Goal: Information Seeking & Learning: Understand process/instructions

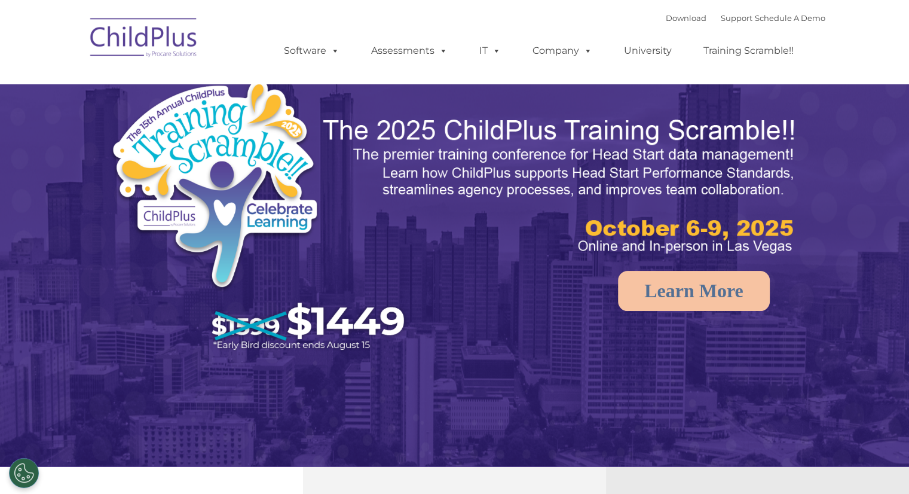
select select "MEDIUM"
click at [146, 33] on img at bounding box center [144, 40] width 120 height 60
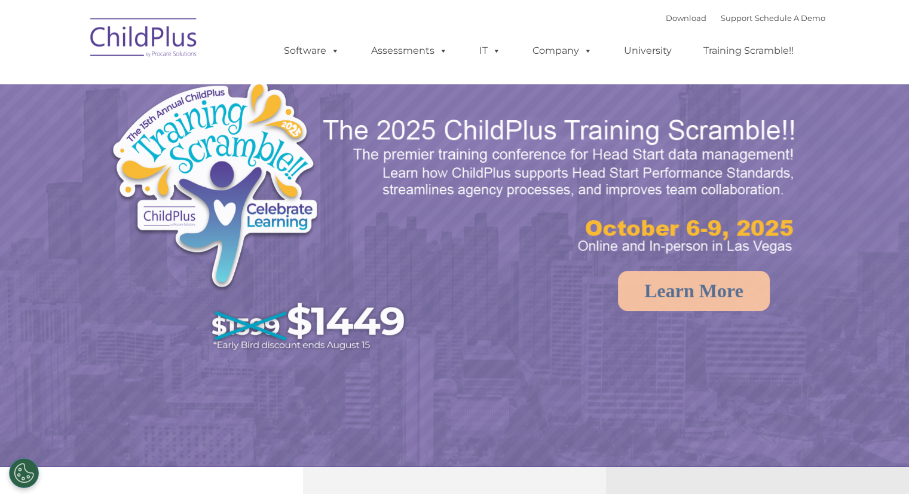
select select "MEDIUM"
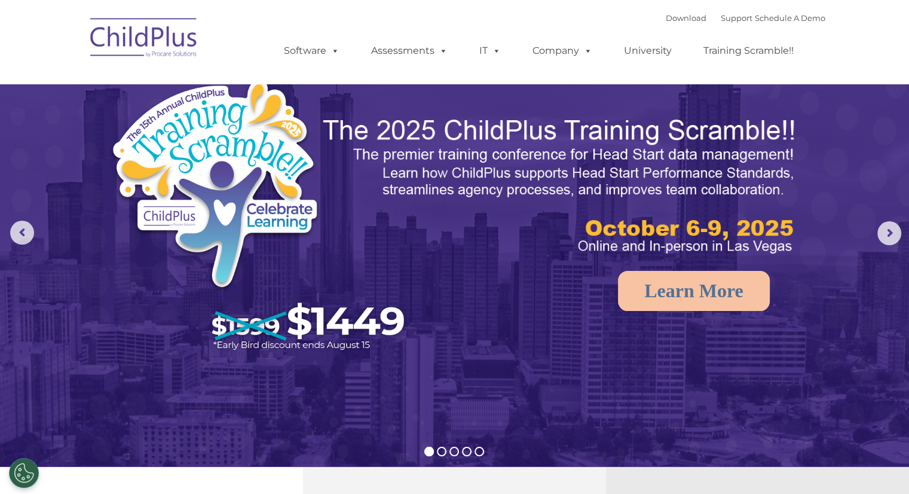
click at [186, 57] on img at bounding box center [144, 40] width 120 height 60
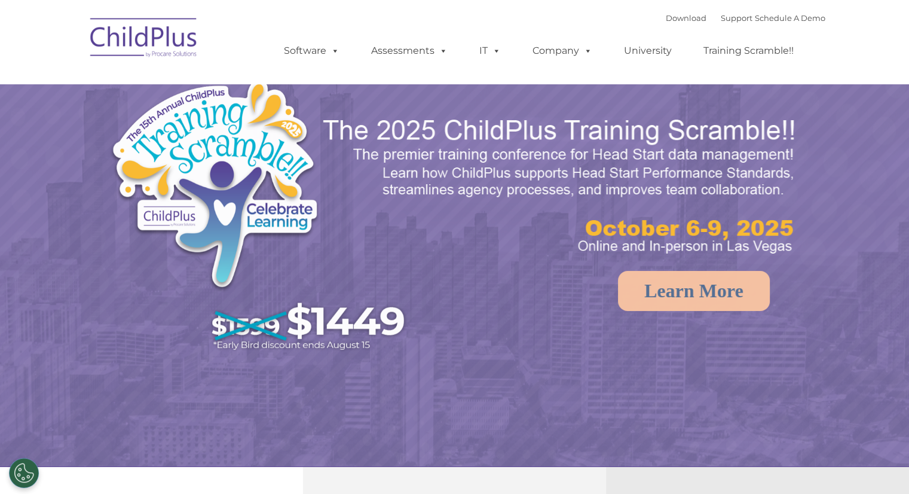
select select "MEDIUM"
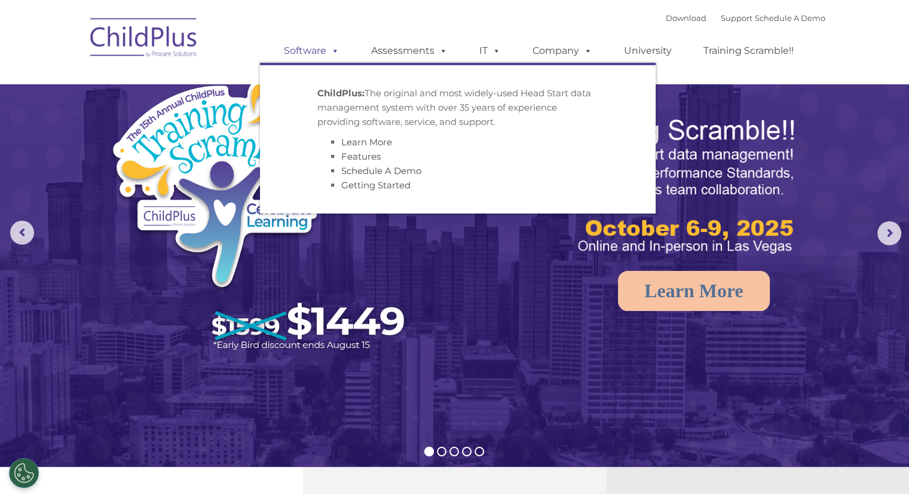
click at [318, 53] on link "Software" at bounding box center [312, 51] width 80 height 24
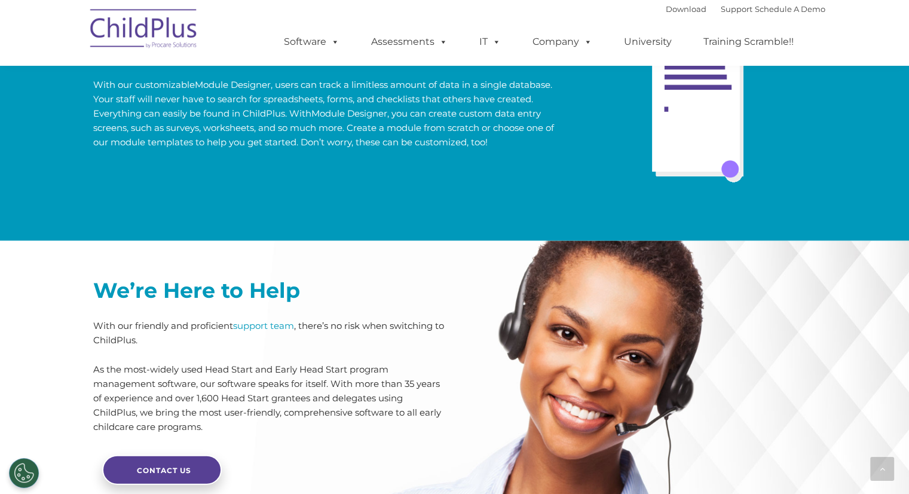
scroll to position [2890, 0]
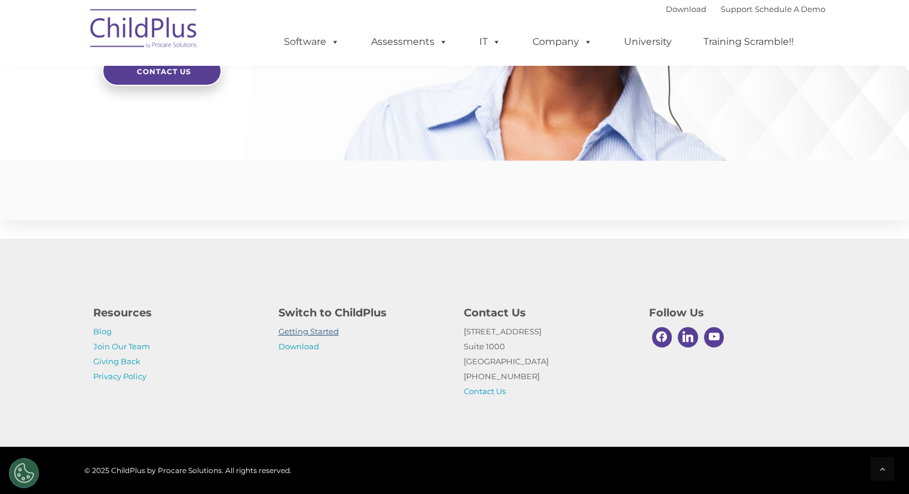
click at [320, 329] on link "Getting Started" at bounding box center [309, 331] width 60 height 10
